Goal: Transaction & Acquisition: Purchase product/service

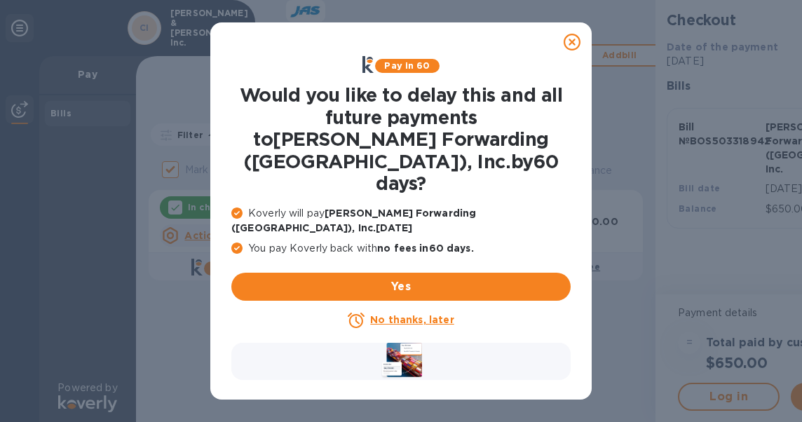
click at [419, 314] on u "No thanks, later" at bounding box center [411, 319] width 83 height 11
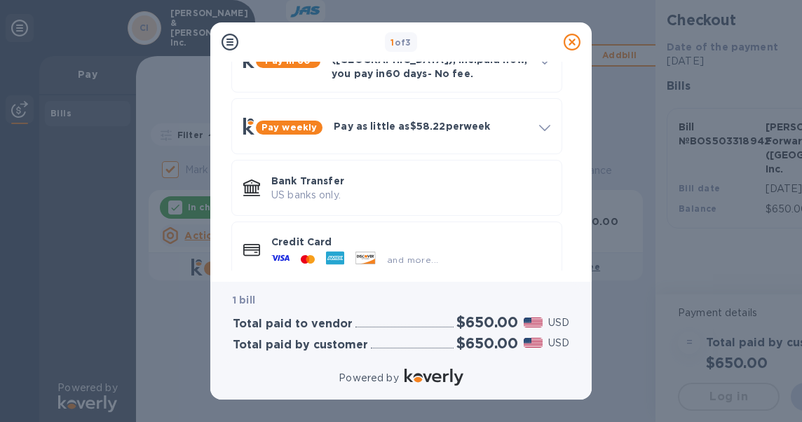
scroll to position [103, 0]
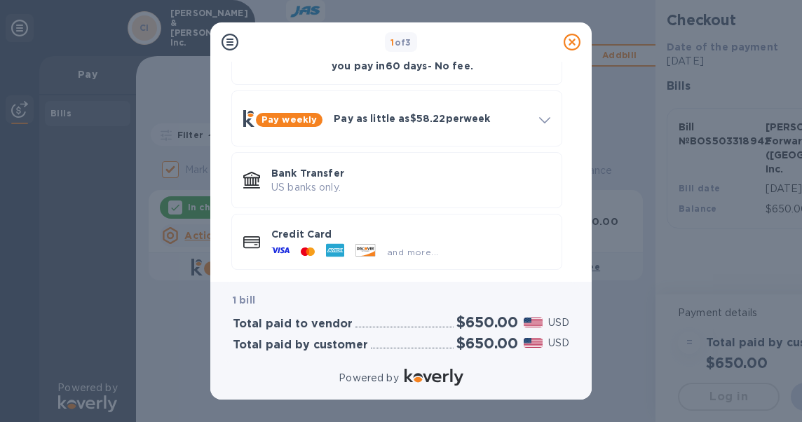
click at [308, 227] on p "Credit Card" at bounding box center [410, 234] width 279 height 14
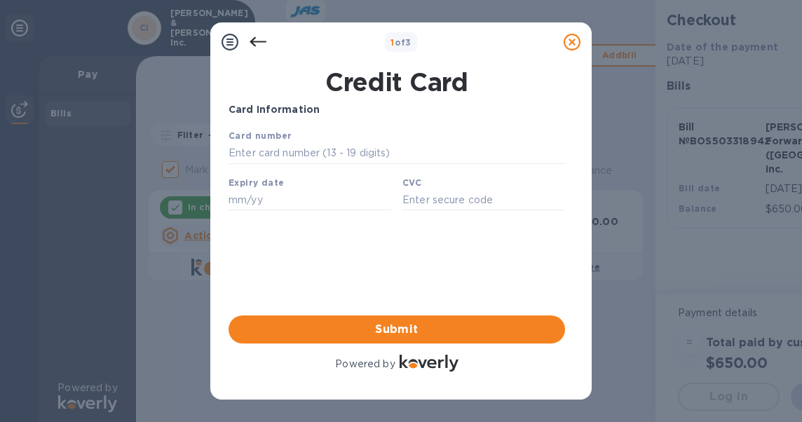
scroll to position [0, 0]
click at [315, 151] on input "text" at bounding box center [397, 153] width 337 height 21
type input "[CREDIT_CARD_NUMBER]"
click at [275, 207] on input "text" at bounding box center [310, 199] width 163 height 21
type input "11/26"
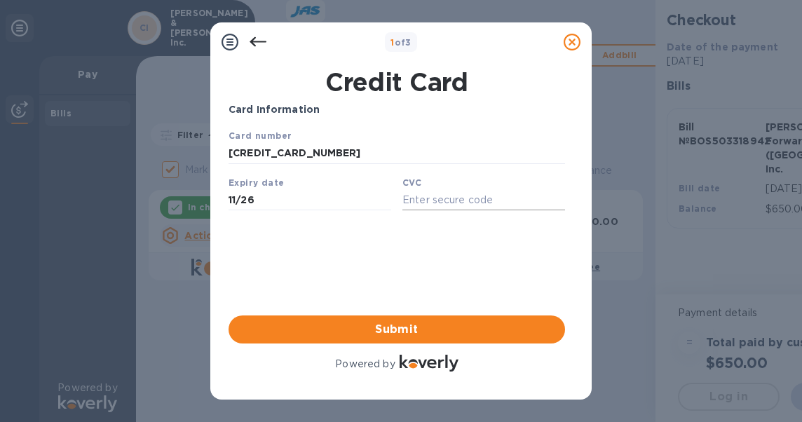
click at [441, 204] on input "text" at bounding box center [483, 199] width 163 height 21
click at [550, 198] on input "1124" at bounding box center [483, 199] width 163 height 21
type input "1124"
click at [398, 328] on span "Submit" at bounding box center [397, 329] width 314 height 17
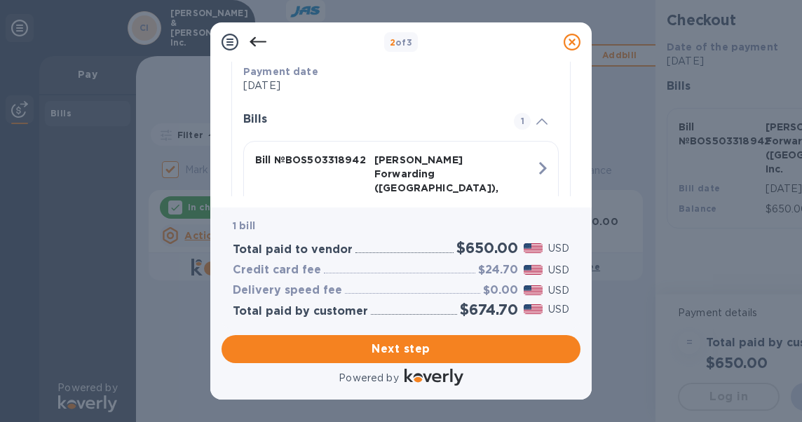
scroll to position [337, 0]
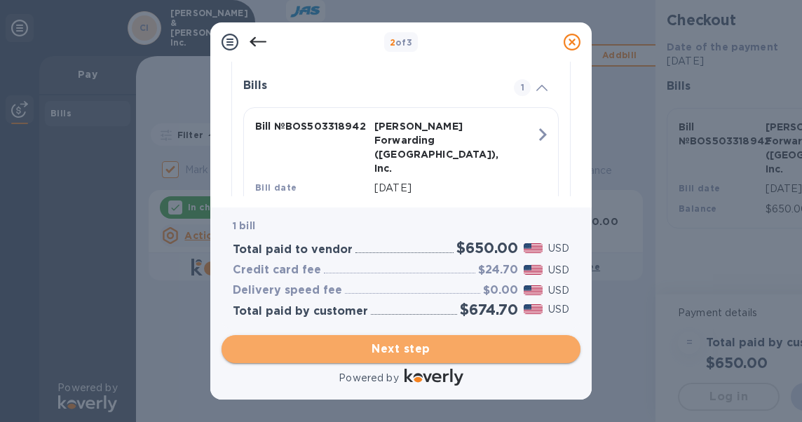
click at [398, 348] on span "Next step" at bounding box center [401, 349] width 337 height 17
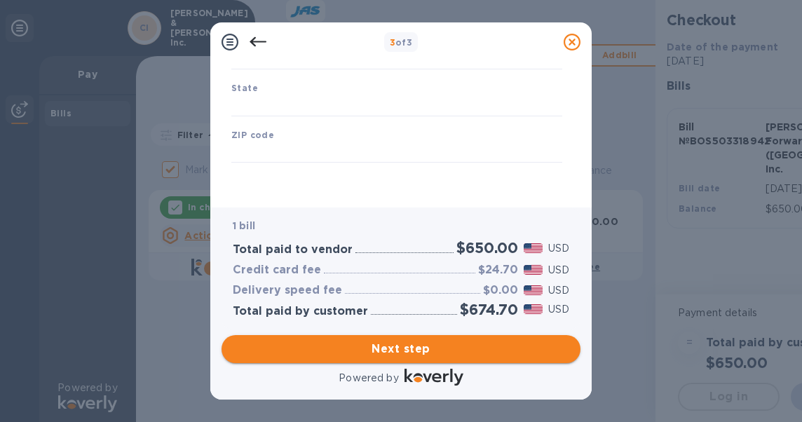
scroll to position [258, 0]
type input "[GEOGRAPHIC_DATA]"
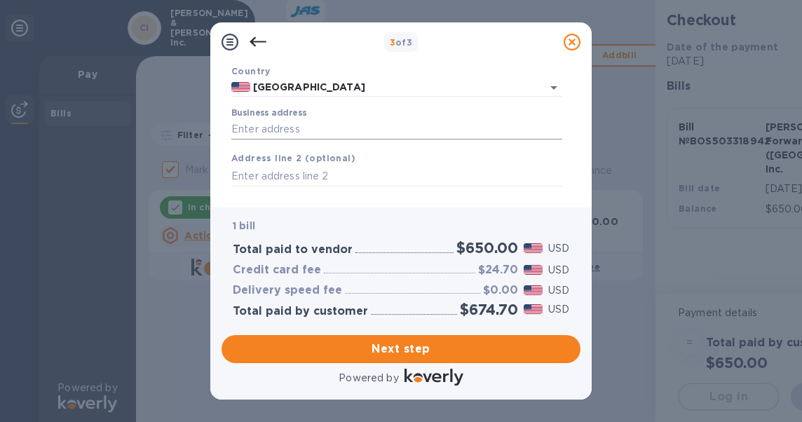
scroll to position [70, 0]
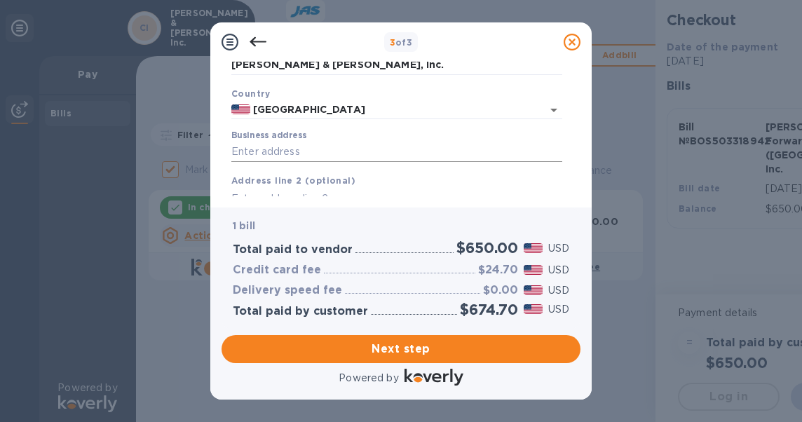
click at [371, 156] on input "Business address" at bounding box center [396, 152] width 331 height 21
type input "[DOMAIN_NAME] 3001"
type input "[STREET_ADDRESS]"
type input "Peabody"
type input "[US_STATE]"
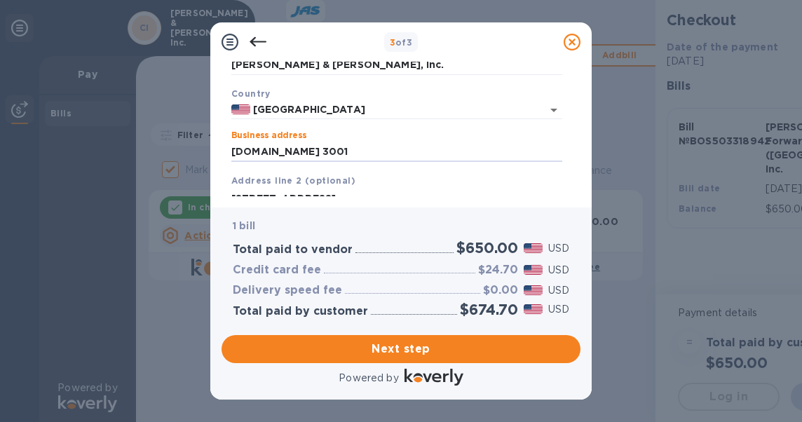
type input "01961"
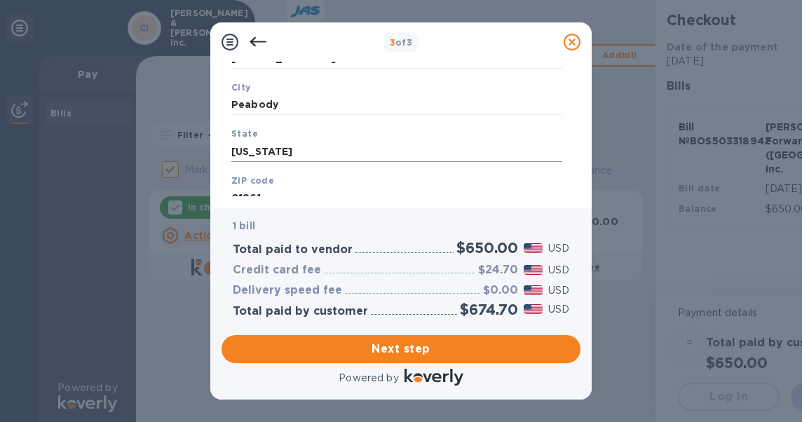
scroll to position [258, 0]
click at [412, 351] on span "Next step" at bounding box center [401, 349] width 337 height 17
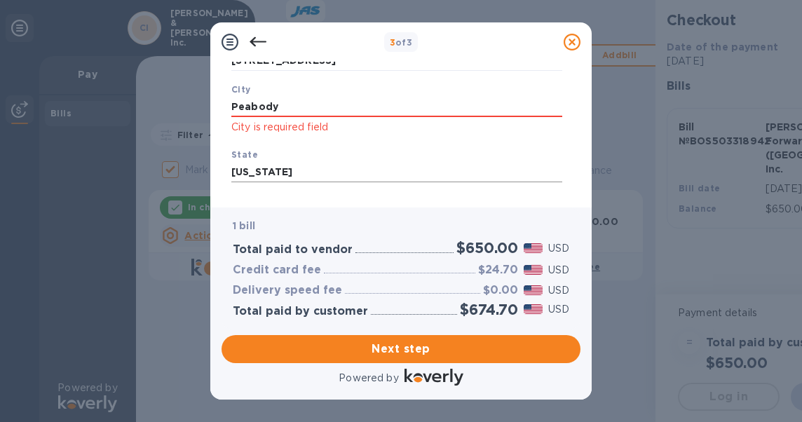
scroll to position [188, 0]
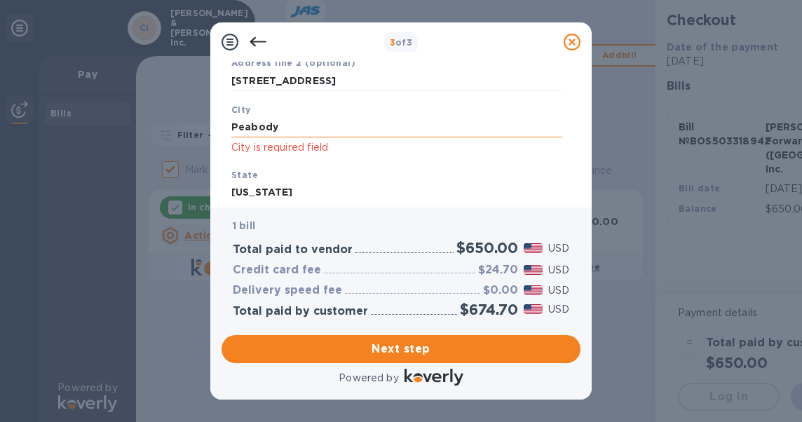
click at [308, 133] on input "Peabody" at bounding box center [396, 127] width 331 height 21
drag, startPoint x: 308, startPoint y: 133, endPoint x: 132, endPoint y: 127, distance: 176.8
click at [132, 127] on div "3 of 3 Business Information Legal business name Please provide the legal name t…" at bounding box center [401, 211] width 802 height 422
type input "Peabody"
click at [404, 350] on span "Next step" at bounding box center [401, 349] width 337 height 17
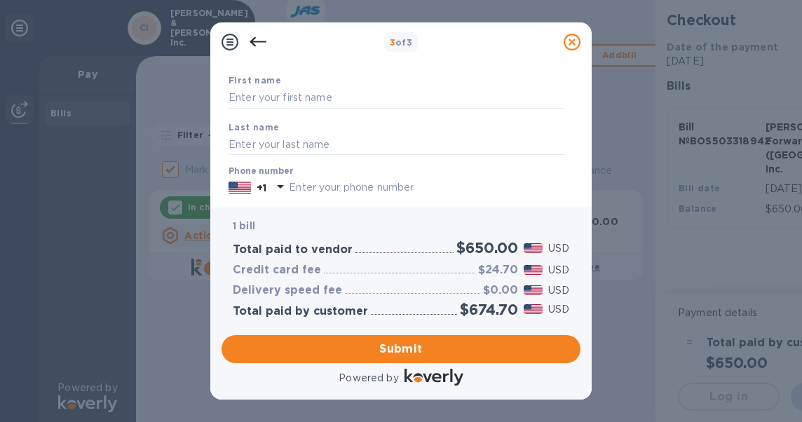
scroll to position [0, 0]
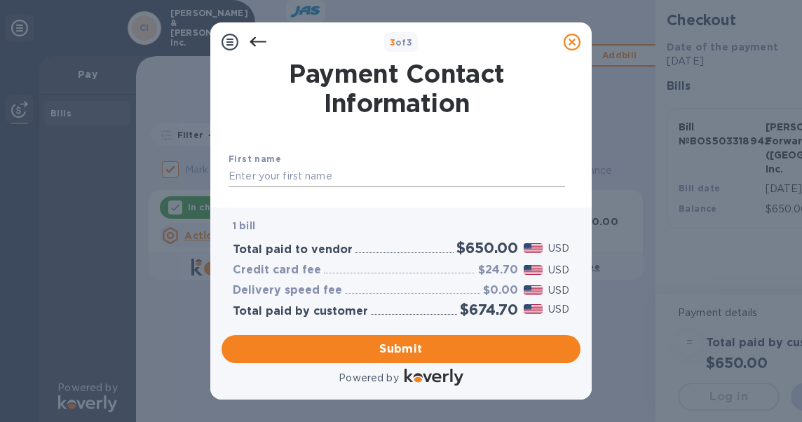
click at [334, 175] on input "text" at bounding box center [397, 176] width 337 height 21
type input "[PERSON_NAME]"
click at [313, 176] on input "[PERSON_NAME]" at bounding box center [397, 176] width 337 height 21
type input "[PERSON_NAME]"
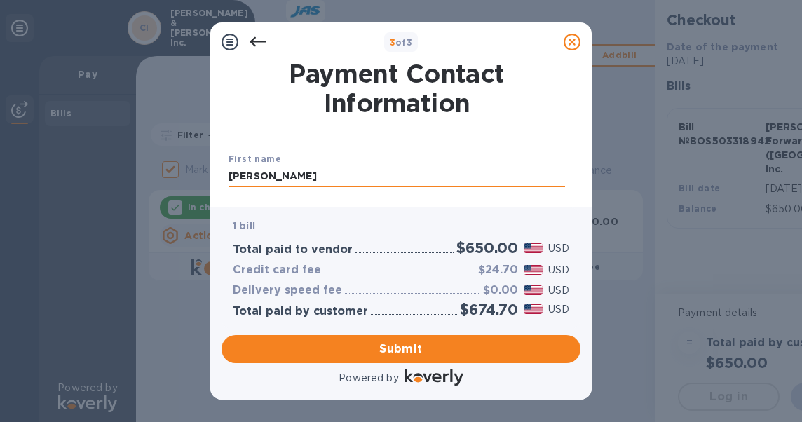
scroll to position [95, 0]
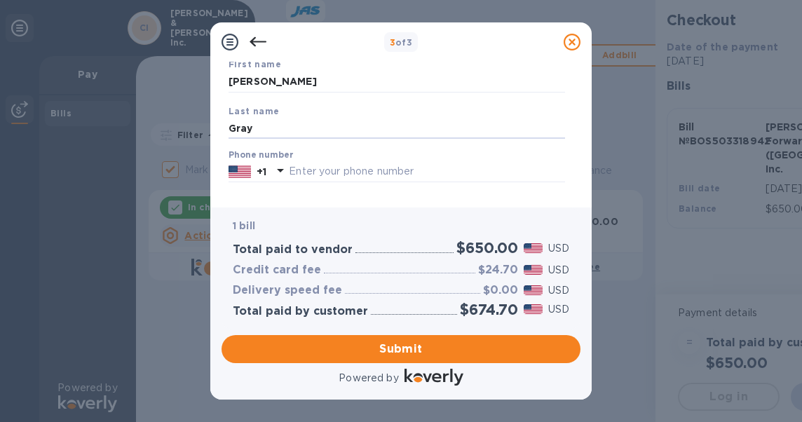
type input "Gray"
type input "9785321670"
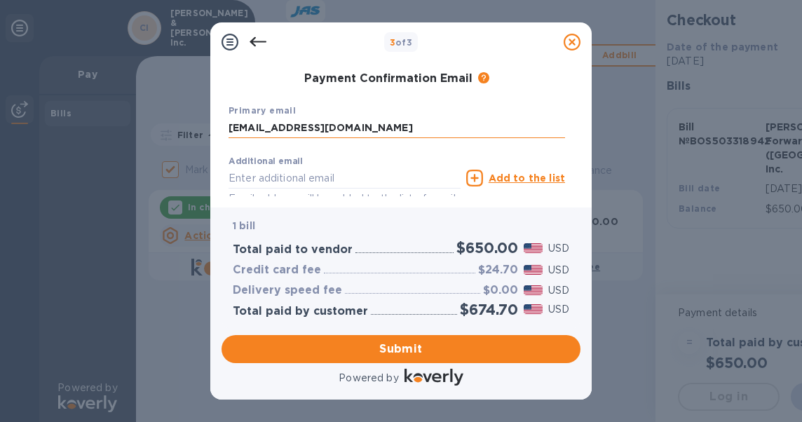
type input "[EMAIL_ADDRESS][DOMAIN_NAME]"
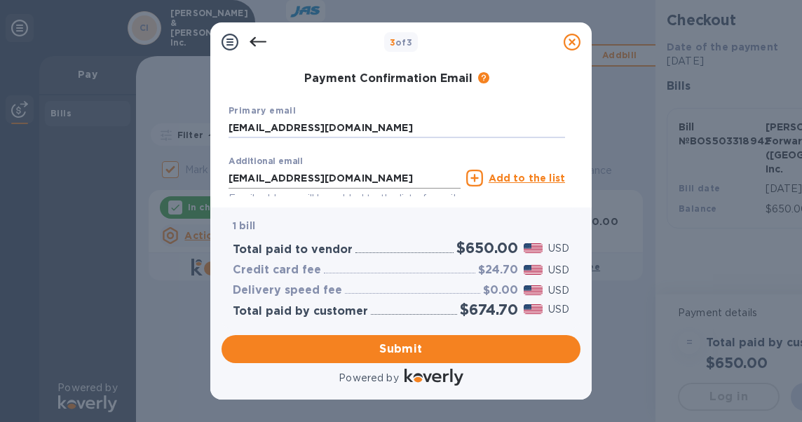
type input "[EMAIL_ADDRESS][DOMAIN_NAME]"
drag, startPoint x: 374, startPoint y: 181, endPoint x: 146, endPoint y: 181, distance: 227.9
click at [147, 181] on div "3 of 3 Payment Contact Information First name [PERSON_NAME] name Gray Phone num…" at bounding box center [401, 211] width 802 height 422
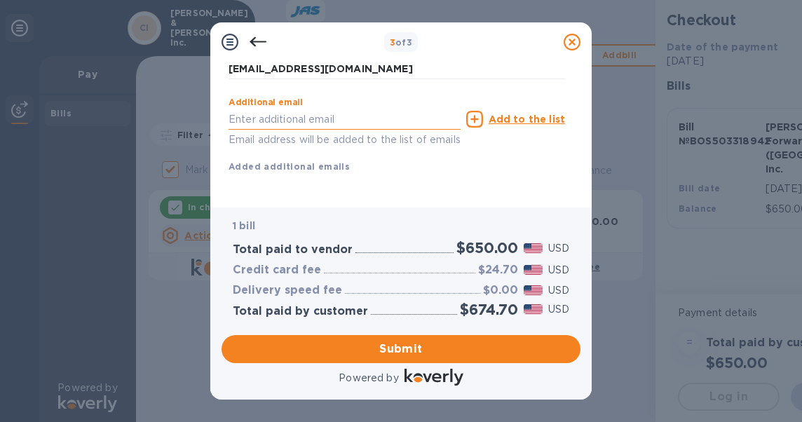
scroll to position [297, 0]
click at [409, 346] on span "Submit" at bounding box center [401, 349] width 337 height 17
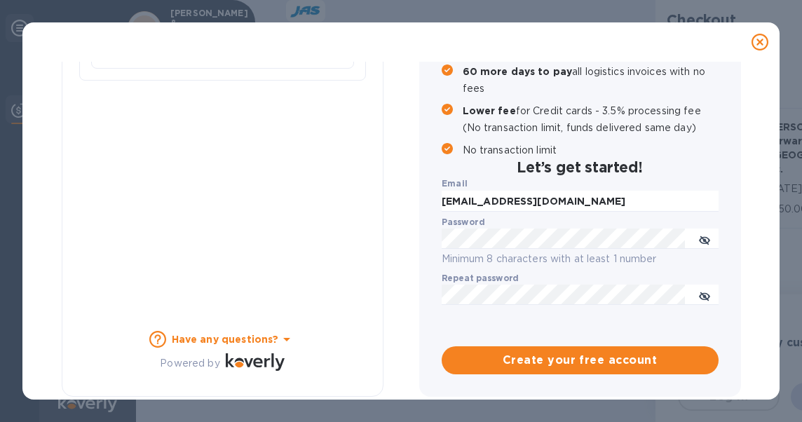
checkbox input "false"
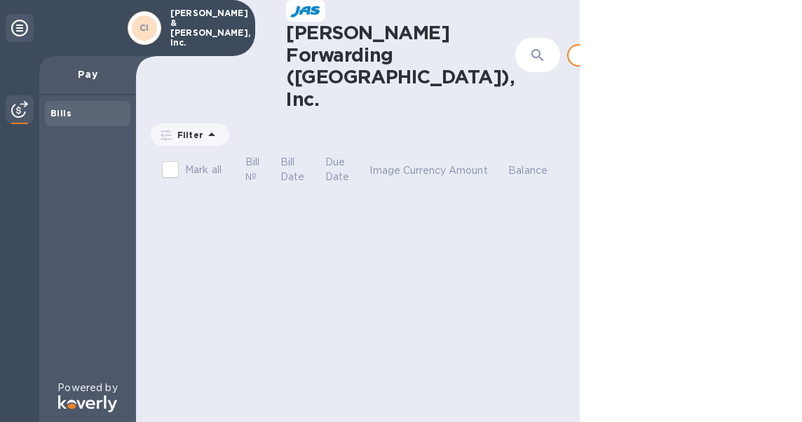
click at [79, 76] on p "Pay" at bounding box center [87, 74] width 74 height 14
click at [580, 47] on span "Add bill" at bounding box center [620, 55] width 80 height 17
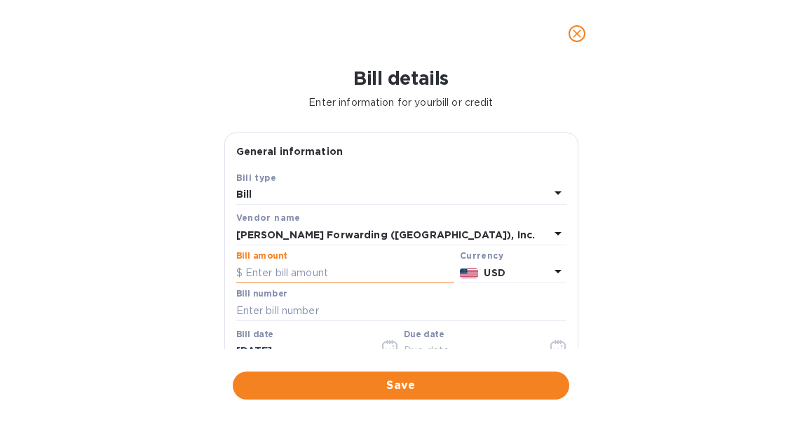
click at [308, 275] on input "text" at bounding box center [345, 272] width 218 height 21
type input "1,774.76"
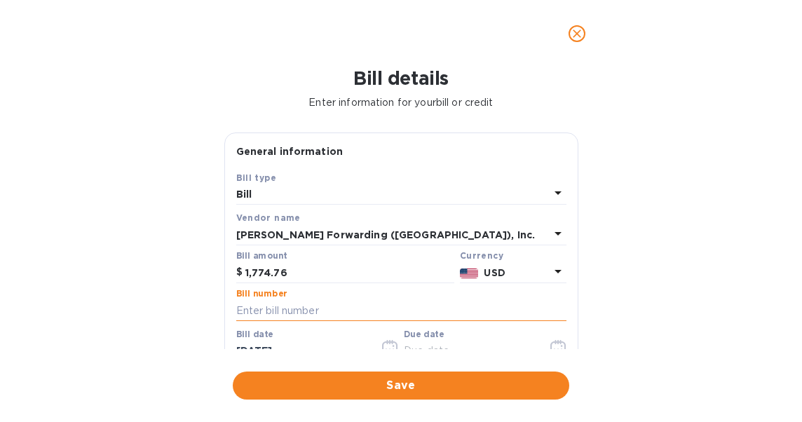
click at [254, 315] on input "text" at bounding box center [401, 310] width 330 height 21
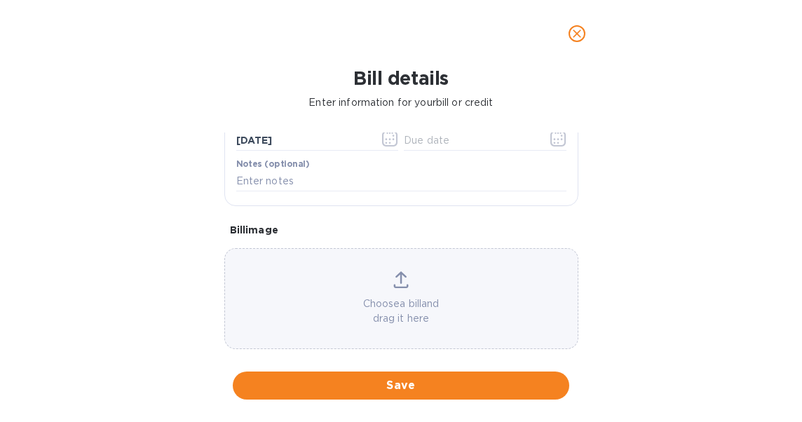
scroll to position [140, 0]
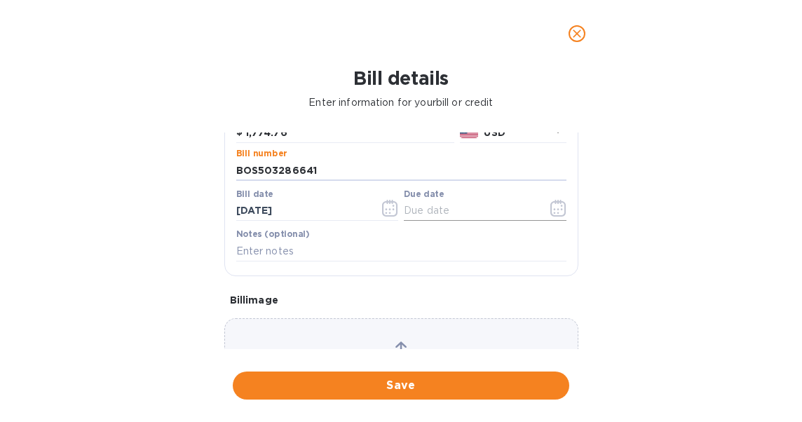
type input "BOS503286641"
click at [437, 212] on input "text" at bounding box center [470, 211] width 133 height 21
click at [553, 209] on icon "button" at bounding box center [558, 208] width 16 height 17
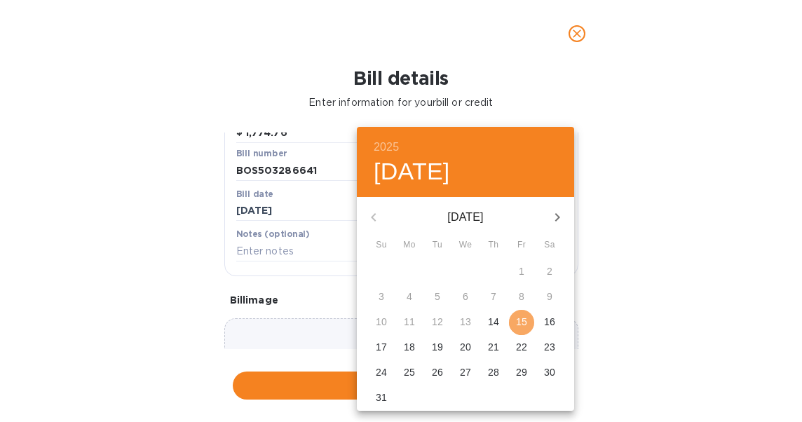
click at [529, 320] on span "15" at bounding box center [521, 322] width 25 height 14
type input "[DATE]"
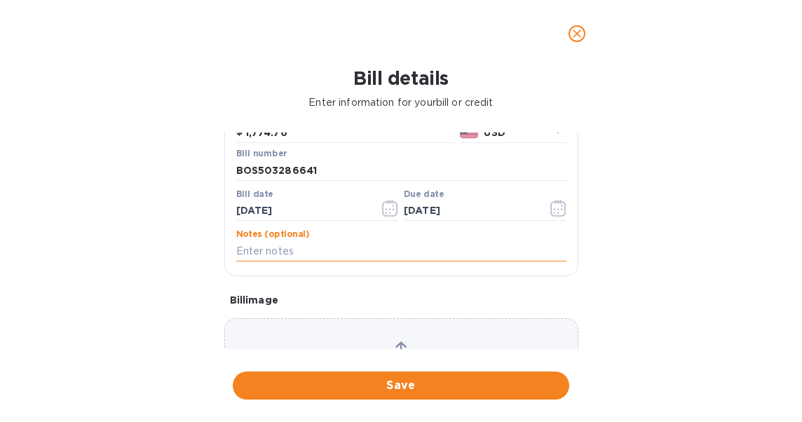
click at [296, 254] on input "text" at bounding box center [401, 250] width 330 height 21
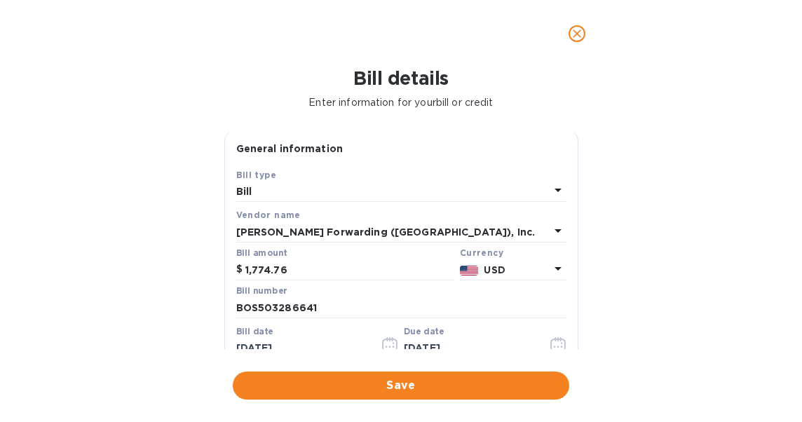
scroll to position [0, 0]
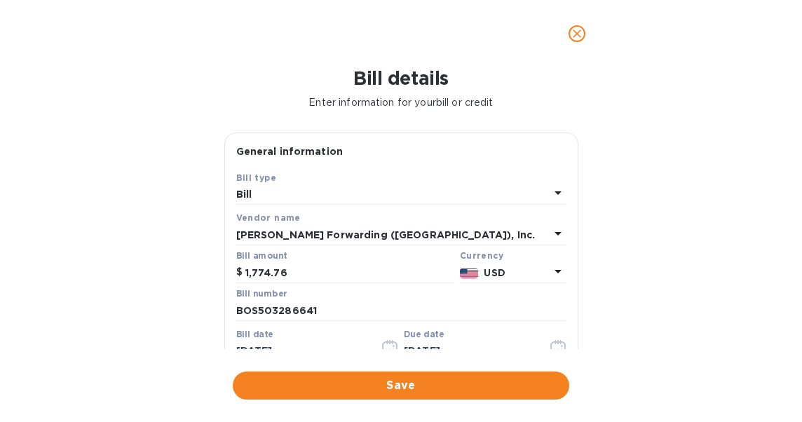
type input "FISCA SHIPMENT"
click at [555, 193] on icon at bounding box center [558, 193] width 7 height 4
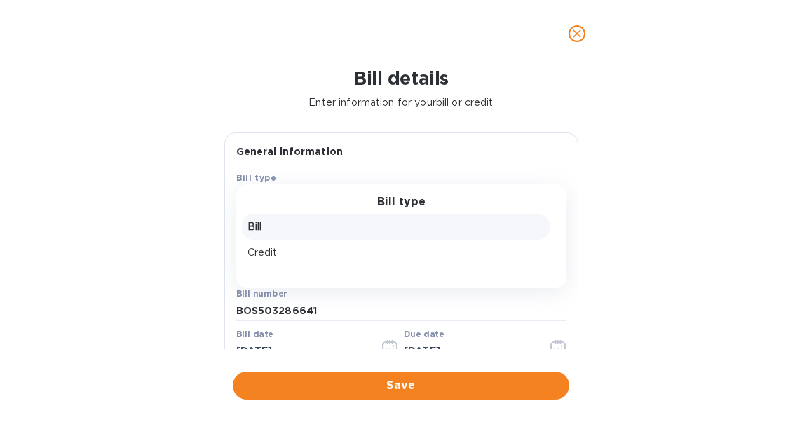
click at [552, 193] on div "Bill type Bill Credit" at bounding box center [401, 236] width 330 height 104
click at [264, 229] on p "Bill" at bounding box center [395, 226] width 297 height 15
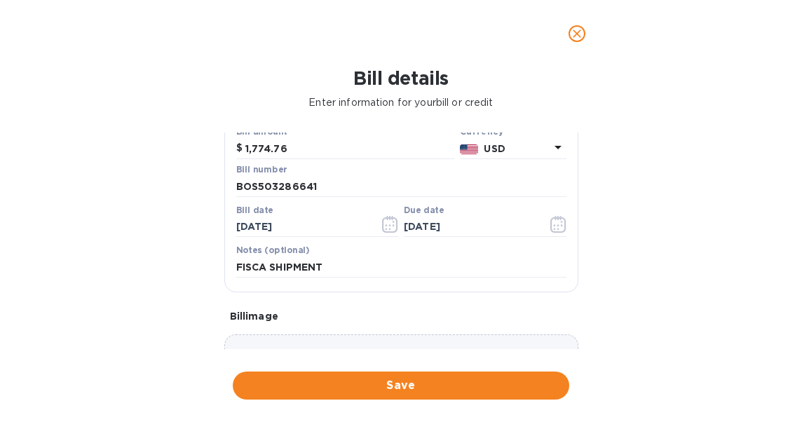
scroll to position [140, 0]
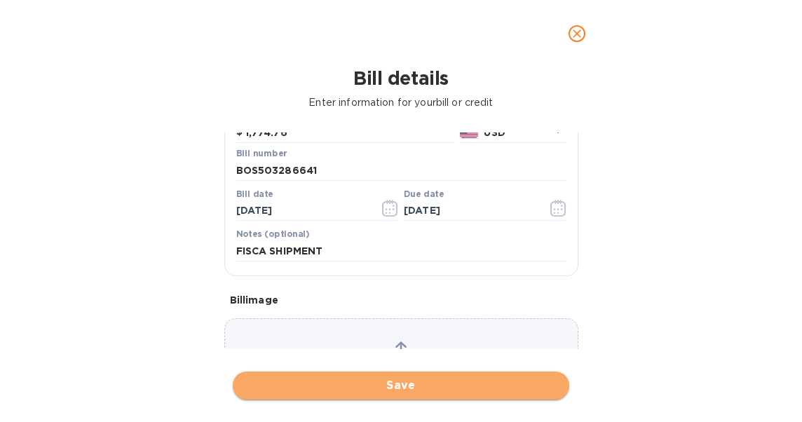
click at [401, 383] on span "Save" at bounding box center [401, 385] width 314 height 17
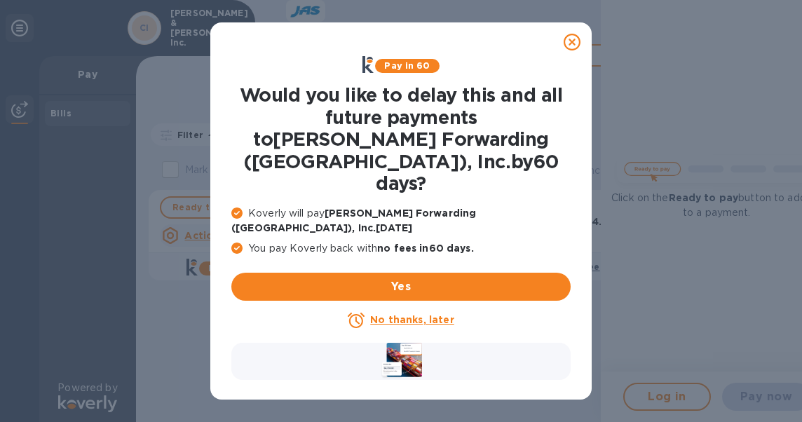
click at [438, 314] on u "No thanks, later" at bounding box center [411, 319] width 83 height 11
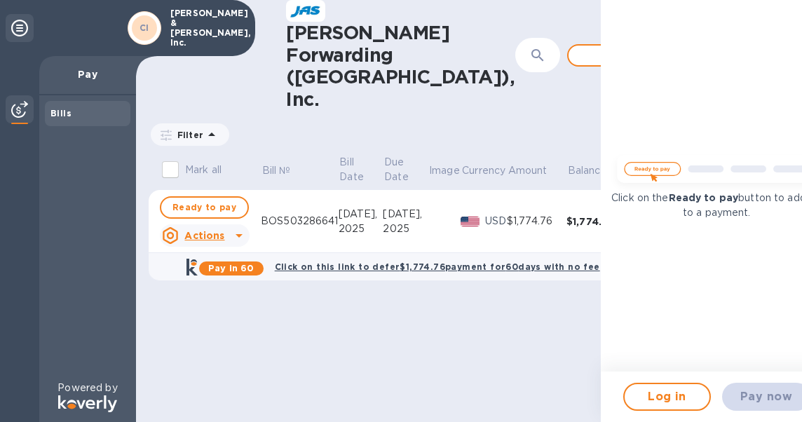
click at [306, 214] on div "BOS503286641" at bounding box center [300, 221] width 78 height 15
click at [218, 199] on span "Ready to pay" at bounding box center [204, 207] width 64 height 17
checkbox input "true"
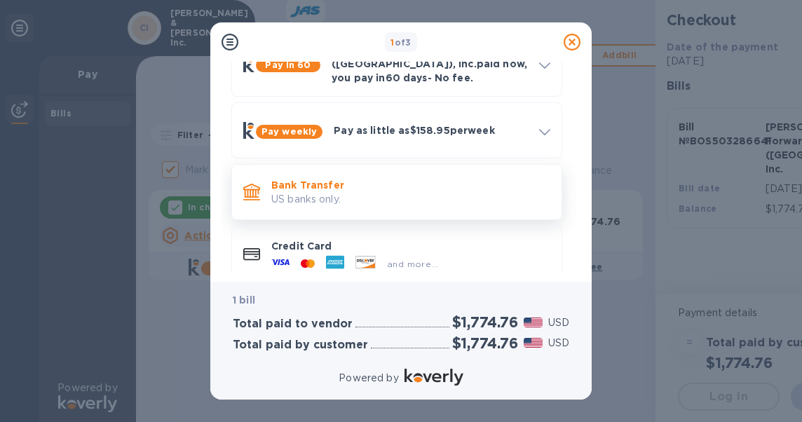
scroll to position [103, 0]
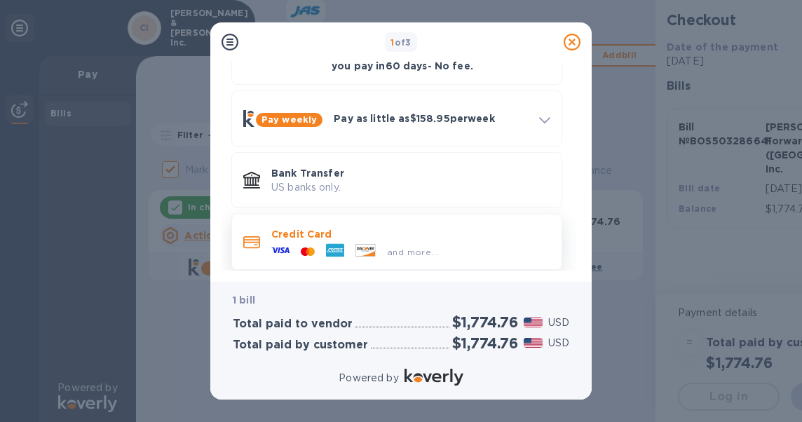
click at [307, 227] on p "Credit Card" at bounding box center [410, 234] width 279 height 14
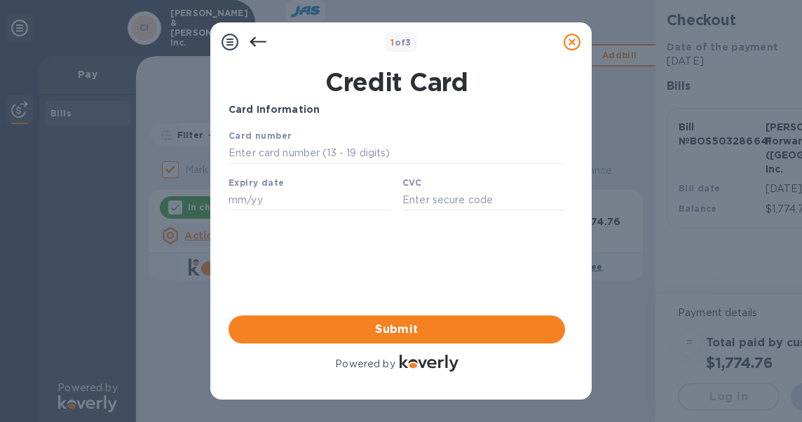
scroll to position [0, 0]
click at [316, 160] on input "text" at bounding box center [397, 153] width 337 height 21
type input "[CREDIT_CARD_NUMBER]"
click at [237, 205] on input "text" at bounding box center [310, 199] width 163 height 21
type input "11/26"
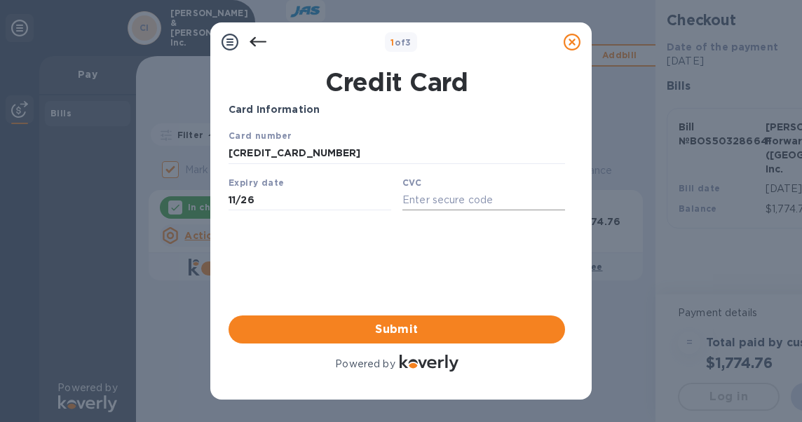
click at [428, 205] on input "text" at bounding box center [483, 199] width 163 height 21
type input "1124"
click at [397, 331] on span "Submit" at bounding box center [397, 329] width 314 height 17
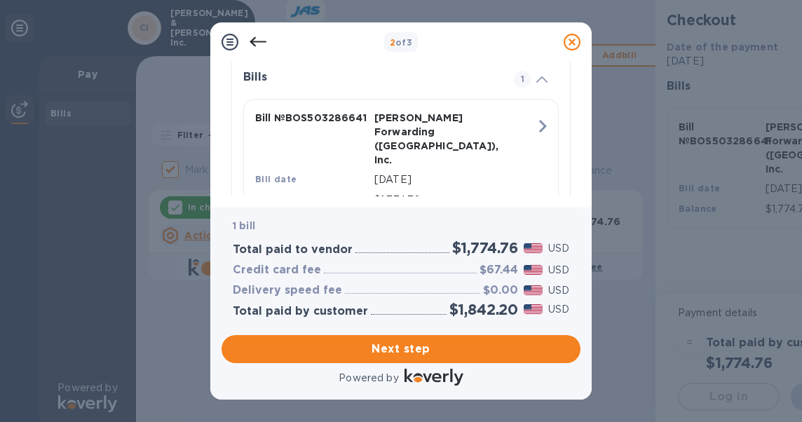
scroll to position [348, 0]
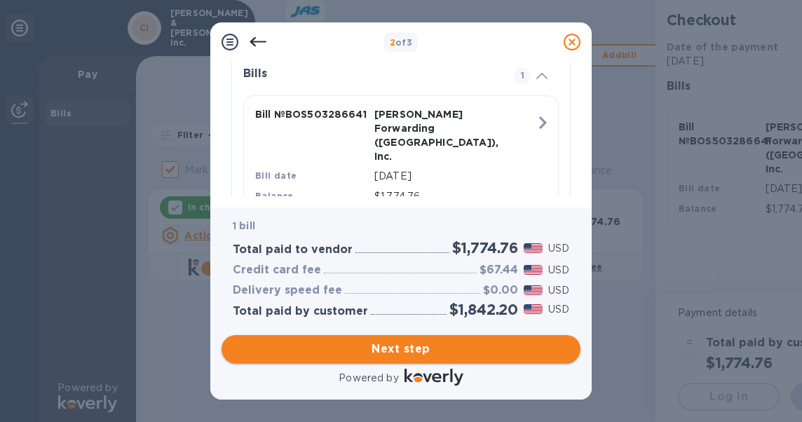
click at [409, 346] on span "Next step" at bounding box center [401, 349] width 337 height 17
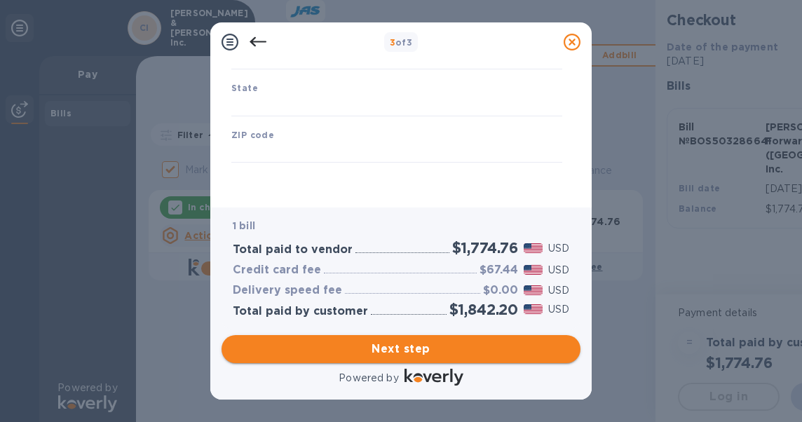
type input "[GEOGRAPHIC_DATA]"
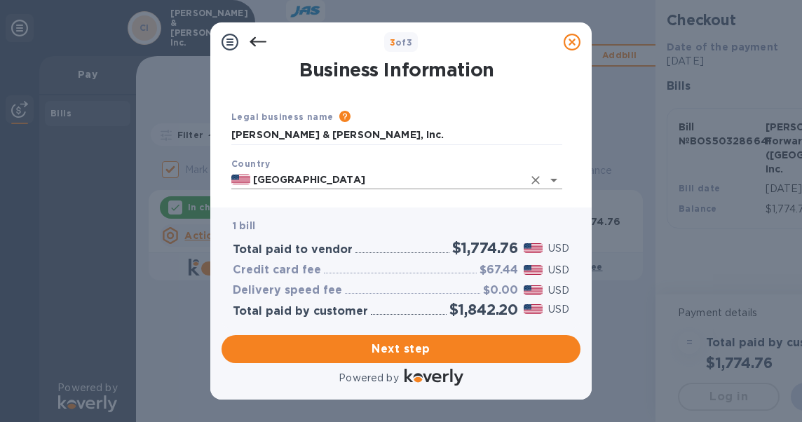
scroll to position [70, 0]
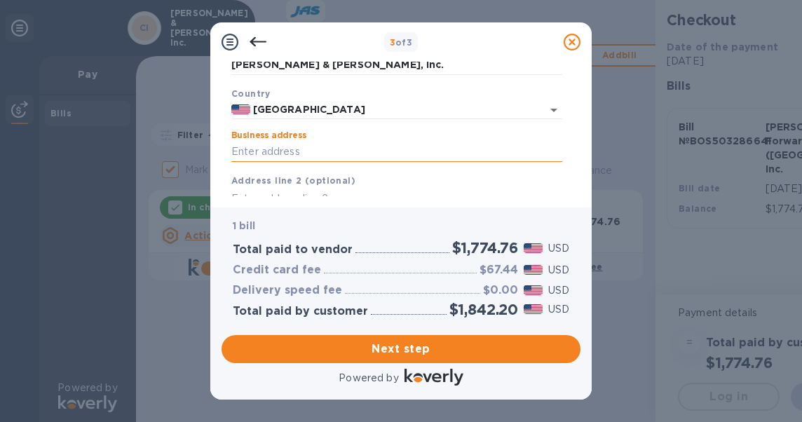
click at [337, 161] on input "Business address" at bounding box center [396, 152] width 331 height 21
type input "[DOMAIN_NAME] 3001"
type input "[STREET_ADDRESS]"
type input "Peabody"
type input "[US_STATE]"
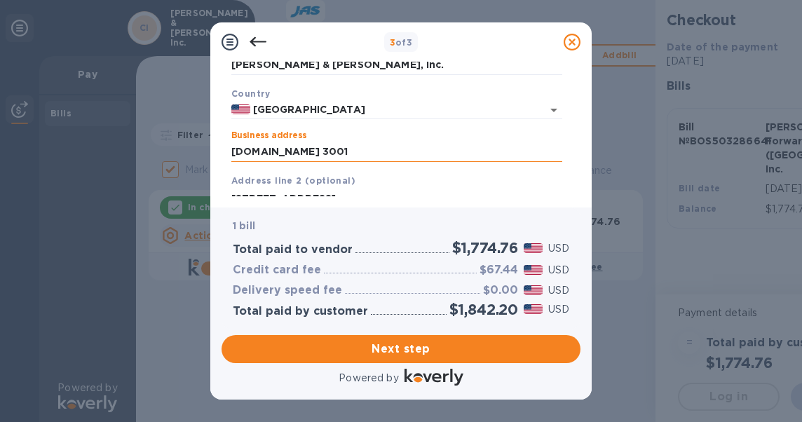
type input "01961"
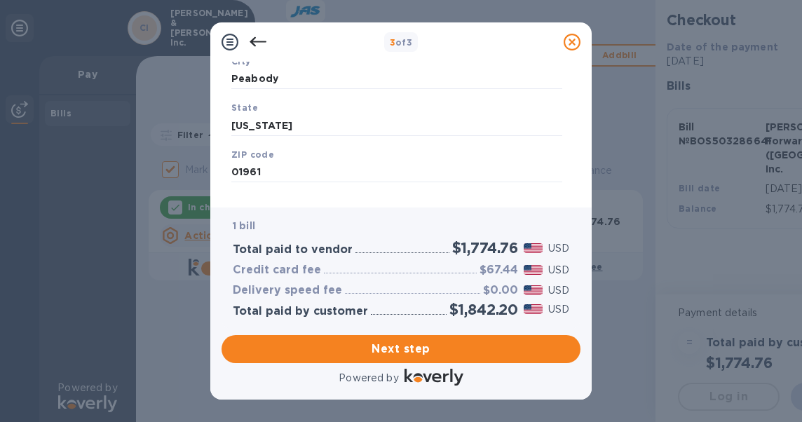
scroll to position [258, 0]
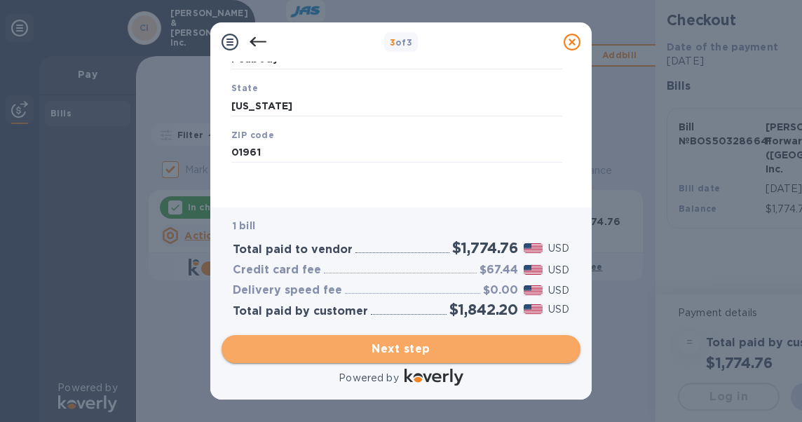
click at [401, 352] on span "Next step" at bounding box center [401, 349] width 337 height 17
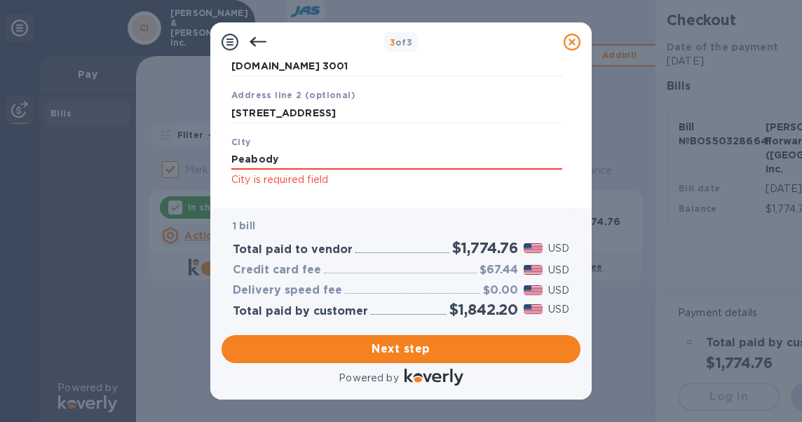
scroll to position [188, 0]
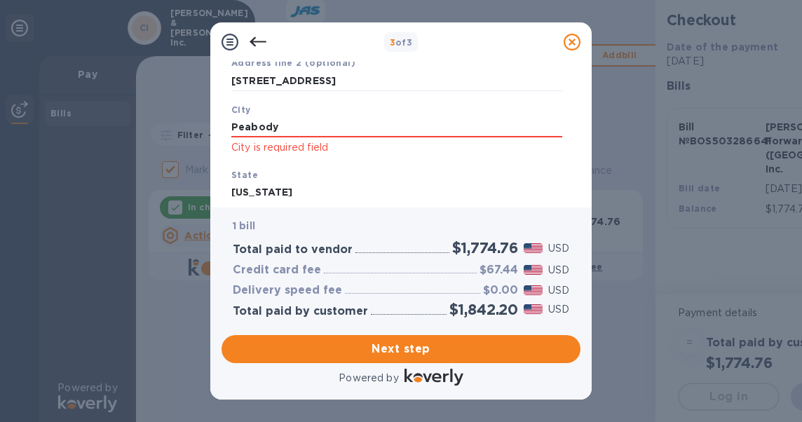
drag, startPoint x: 294, startPoint y: 133, endPoint x: 163, endPoint y: 129, distance: 130.4
click at [168, 127] on div "3 of 3 Business Information Legal business name Please provide the legal name t…" at bounding box center [401, 211] width 802 height 422
type input "Peabody"
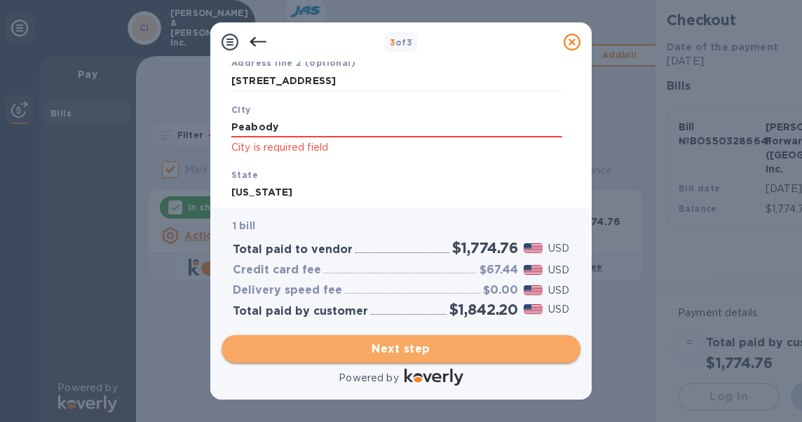
click at [417, 351] on span "Next step" at bounding box center [401, 349] width 337 height 17
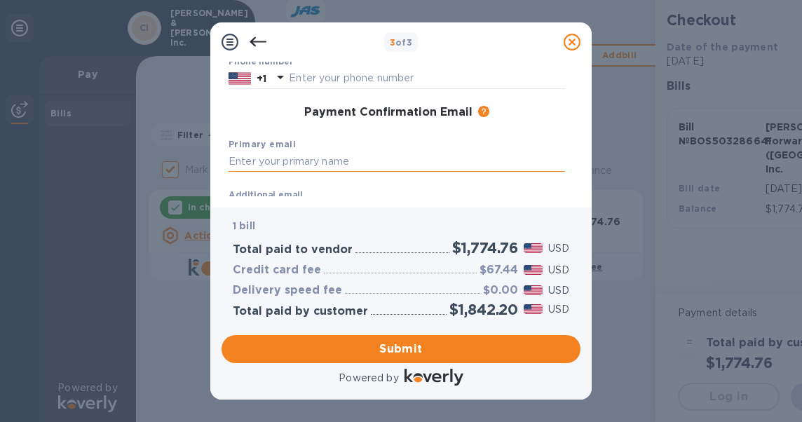
click at [292, 162] on input "text" at bounding box center [397, 161] width 337 height 21
type input "[PERSON_NAME]"
click at [317, 156] on input "[PERSON_NAME]" at bounding box center [397, 161] width 337 height 21
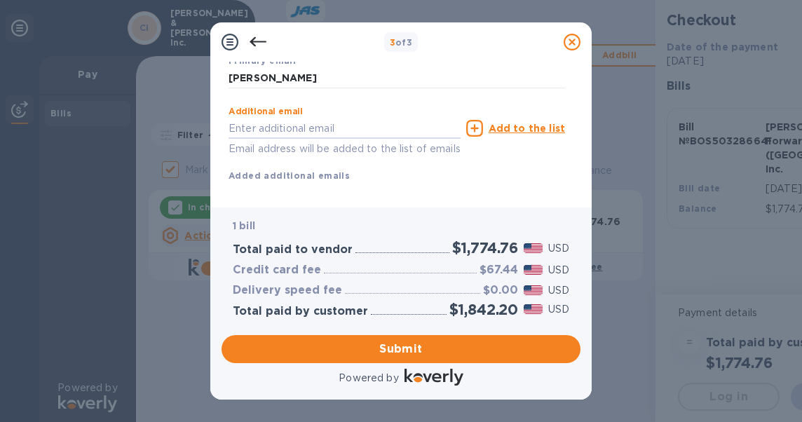
scroll to position [201, 0]
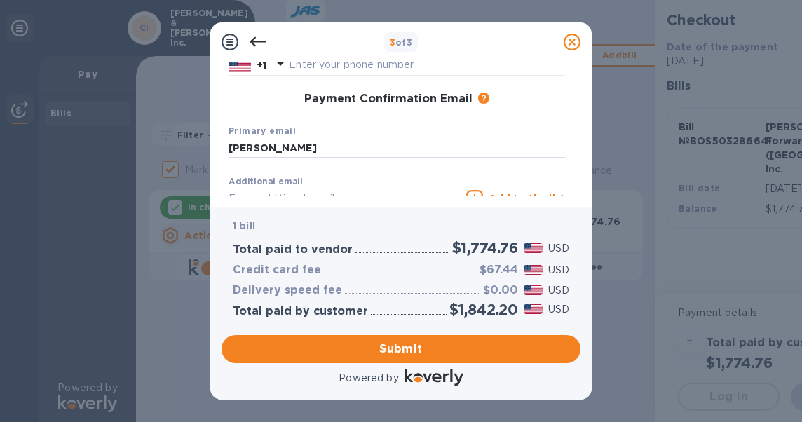
drag, startPoint x: 297, startPoint y: 151, endPoint x: 141, endPoint y: 142, distance: 156.6
click at [141, 142] on div "3 of 3 Payment Contact Information First name [PERSON_NAME] Last name Phone num…" at bounding box center [401, 211] width 802 height 422
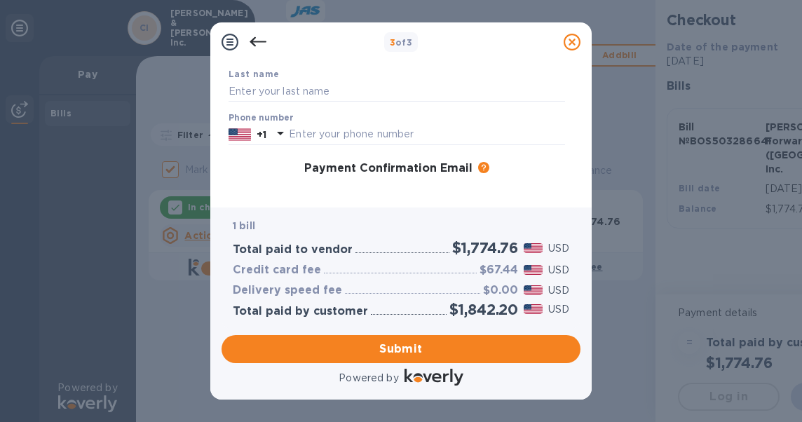
scroll to position [131, 0]
type input "[EMAIL_ADDRESS][DOMAIN_NAME]"
click at [367, 133] on input "text" at bounding box center [427, 135] width 276 height 21
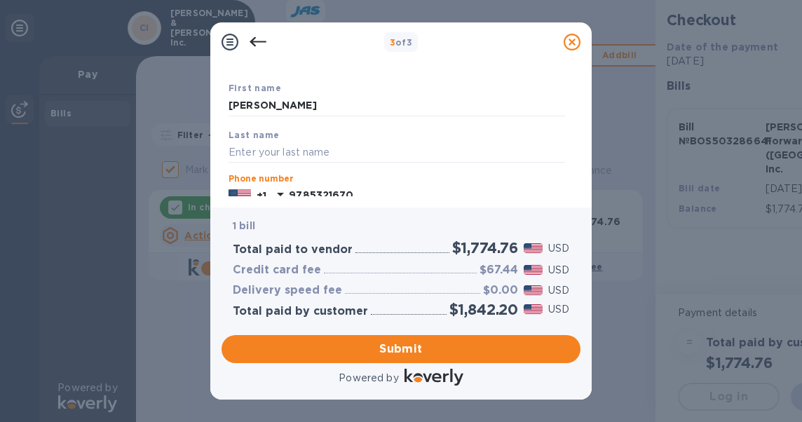
scroll to position [0, 0]
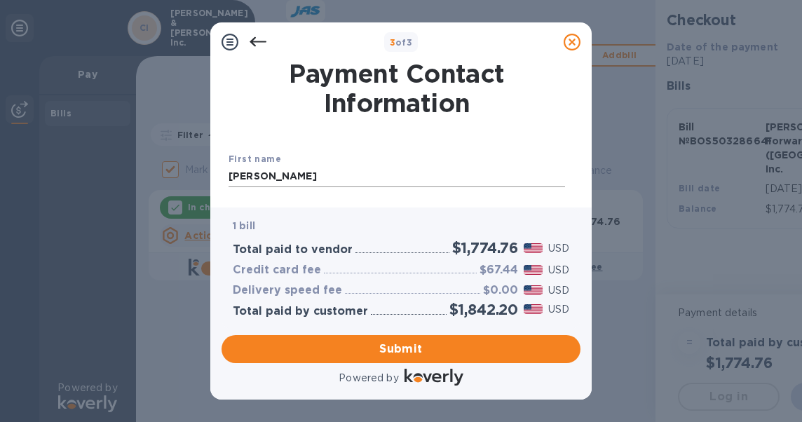
type input "9785321670"
click at [294, 178] on input "[PERSON_NAME]" at bounding box center [397, 176] width 337 height 21
type input "[PERSON_NAME]"
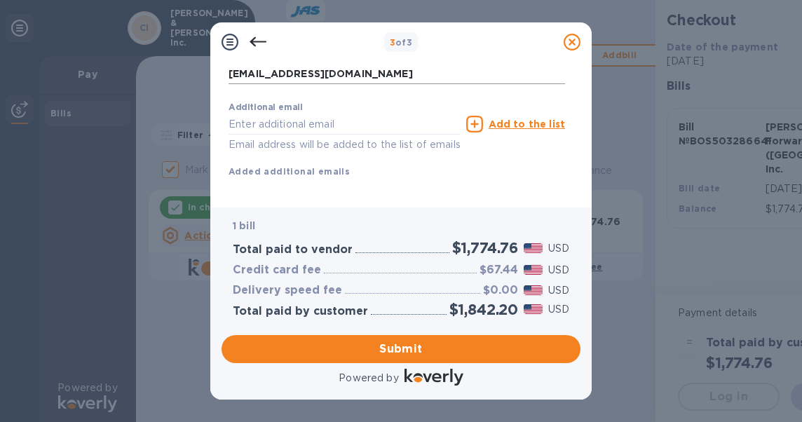
scroll to position [297, 0]
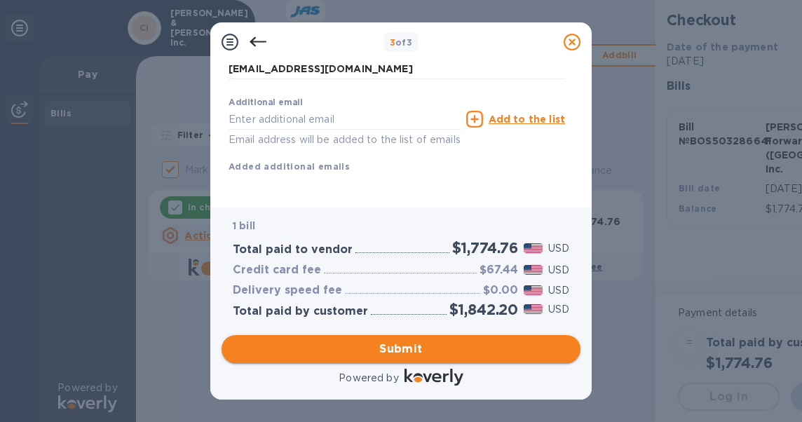
type input "Gray"
click at [398, 344] on span "Submit" at bounding box center [401, 349] width 337 height 17
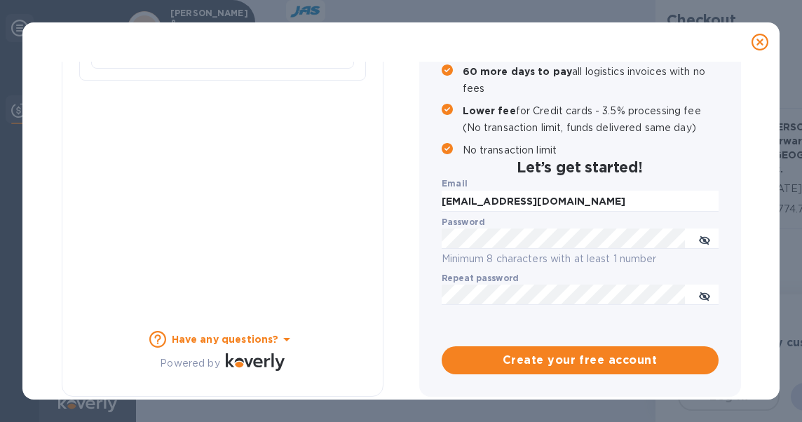
checkbox input "false"
